Goal: Task Accomplishment & Management: Complete application form

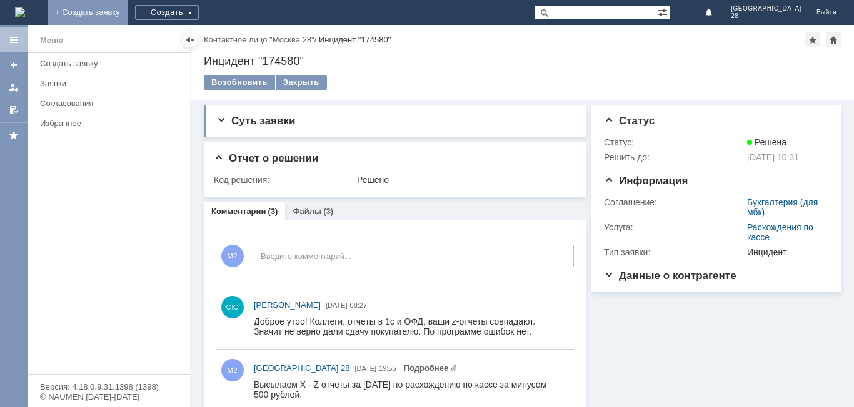
click at [127, 13] on link "+ Создать заявку" at bounding box center [87, 12] width 80 height 25
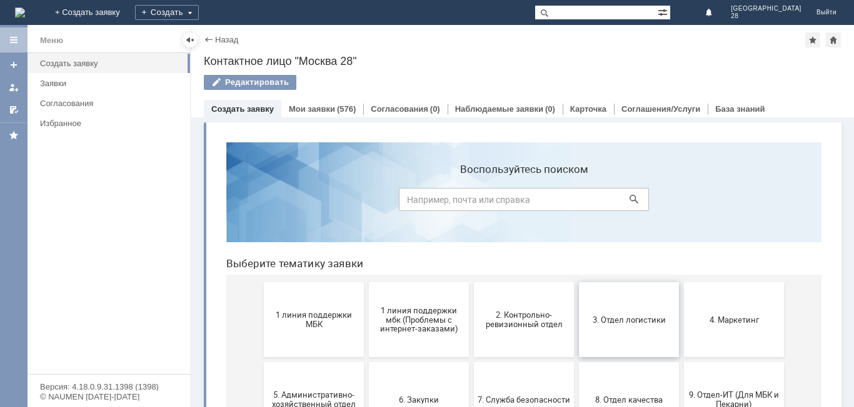
scroll to position [125, 0]
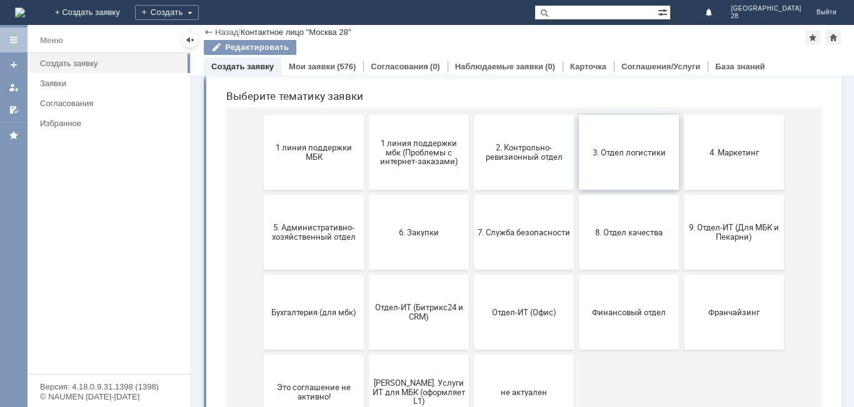
click at [606, 153] on span "3. Отдел логистики" at bounding box center [628, 151] width 92 height 9
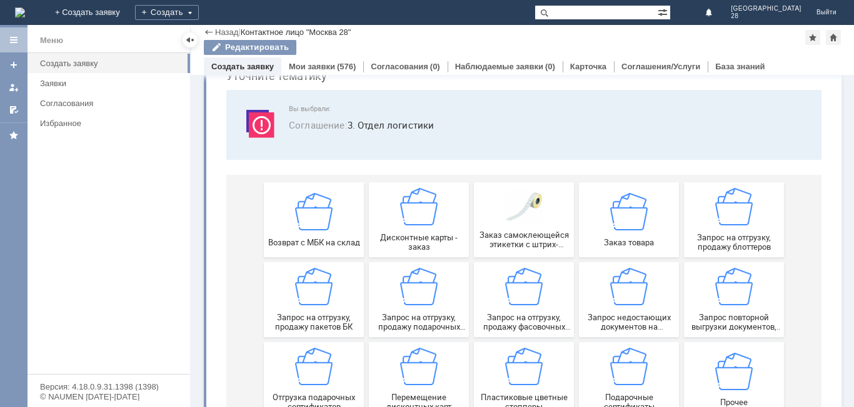
scroll to position [59, 0]
click at [415, 231] on div "Дисконтные карты - заказ" at bounding box center [418, 221] width 92 height 64
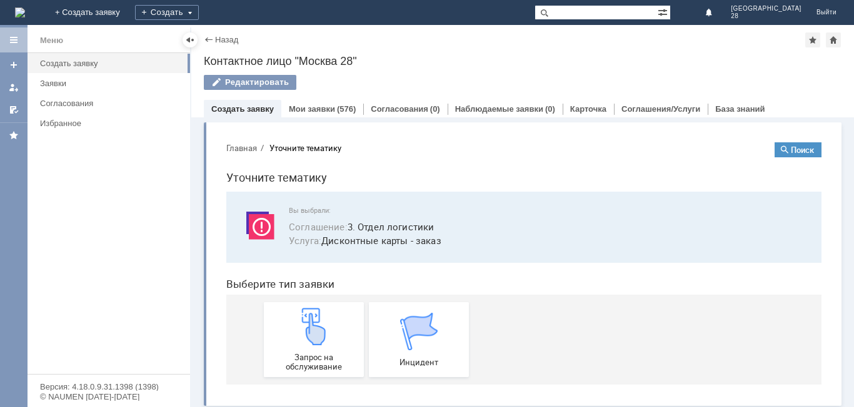
scroll to position [4, 0]
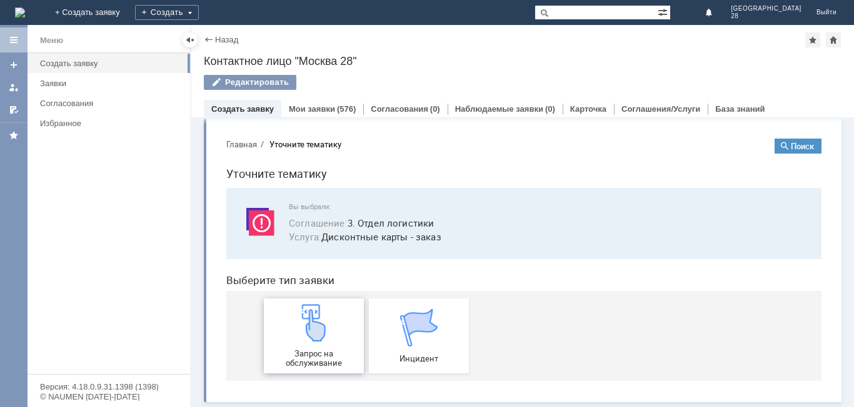
click at [298, 327] on img at bounding box center [313, 322] width 37 height 37
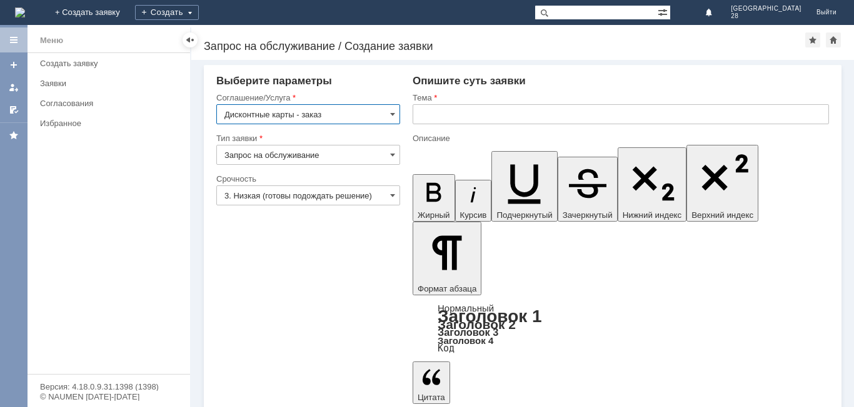
click at [392, 191] on span at bounding box center [392, 196] width 5 height 10
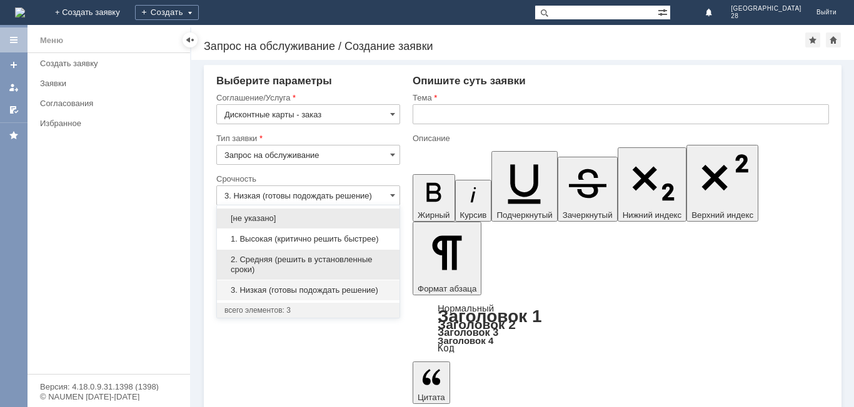
click at [291, 252] on div "2. Средняя (решить в установленные сроки)" at bounding box center [308, 265] width 182 height 30
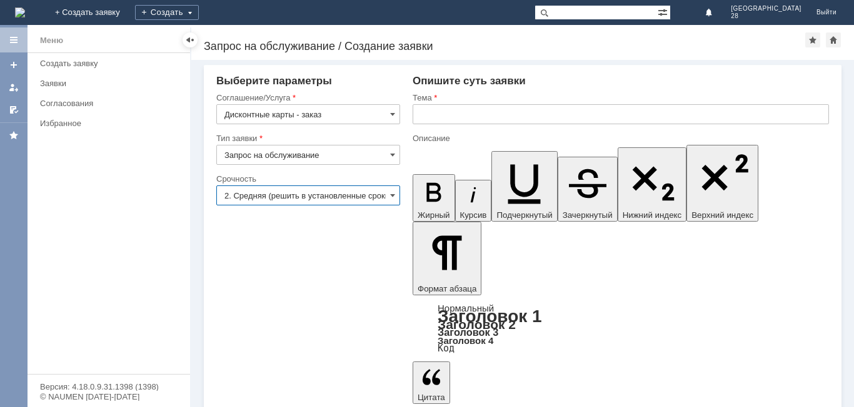
type input "2. Средняя (решить в установленные сроки)"
click at [438, 117] on input "text" at bounding box center [620, 114] width 416 height 20
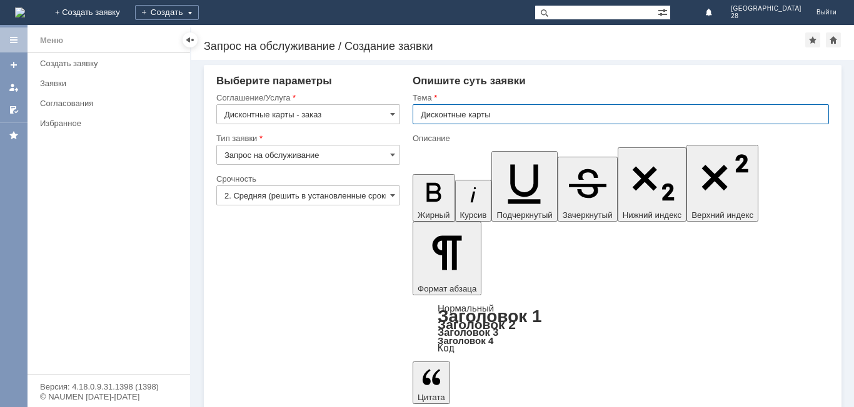
type input "Дисконтные карты"
